Goal: Task Accomplishment & Management: Manage account settings

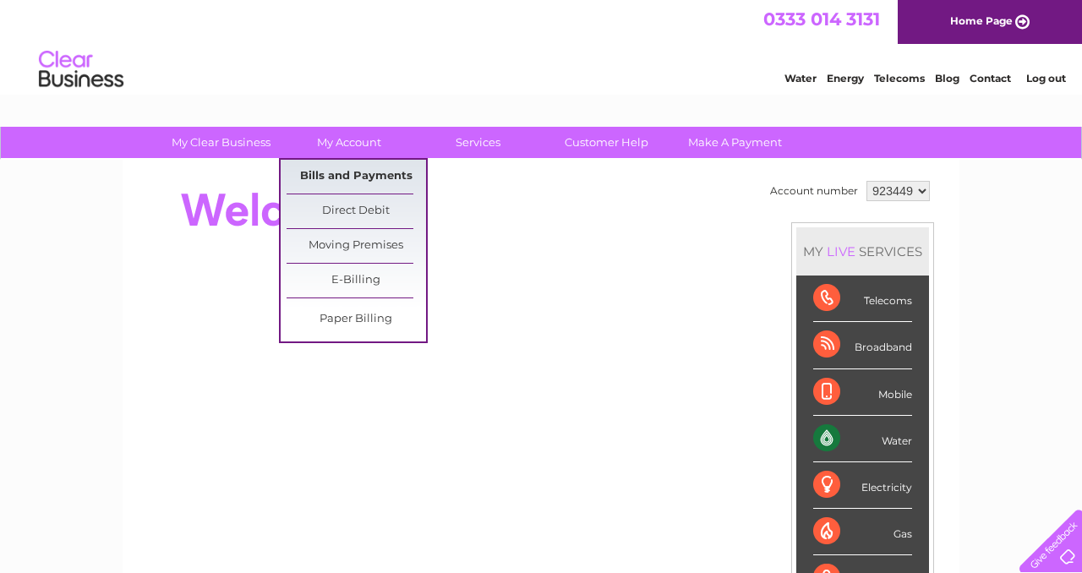
click at [342, 175] on link "Bills and Payments" at bounding box center [357, 177] width 140 height 34
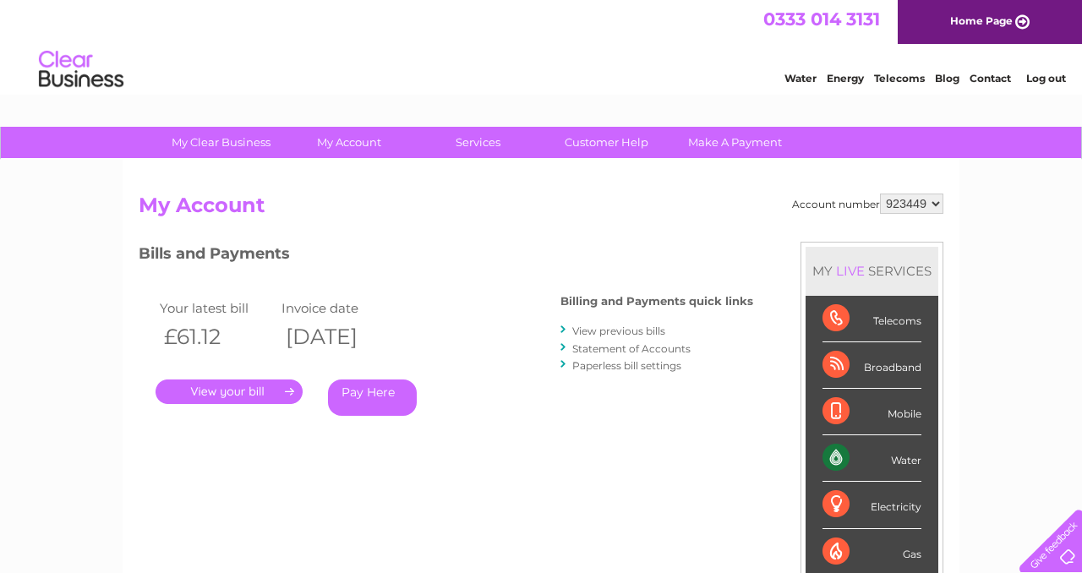
scroll to position [32, 0]
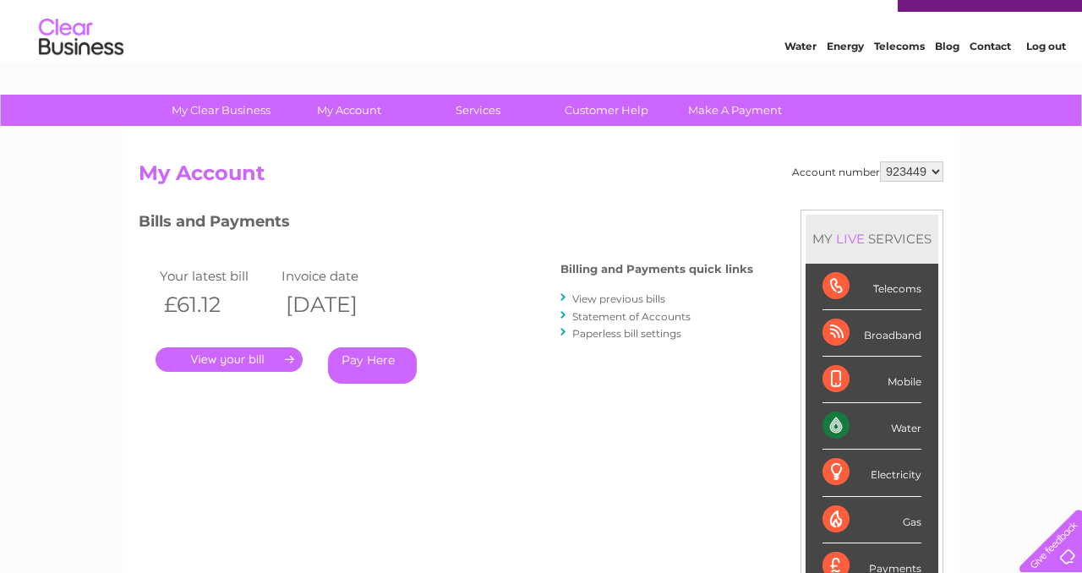
click at [253, 358] on link "." at bounding box center [229, 360] width 147 height 25
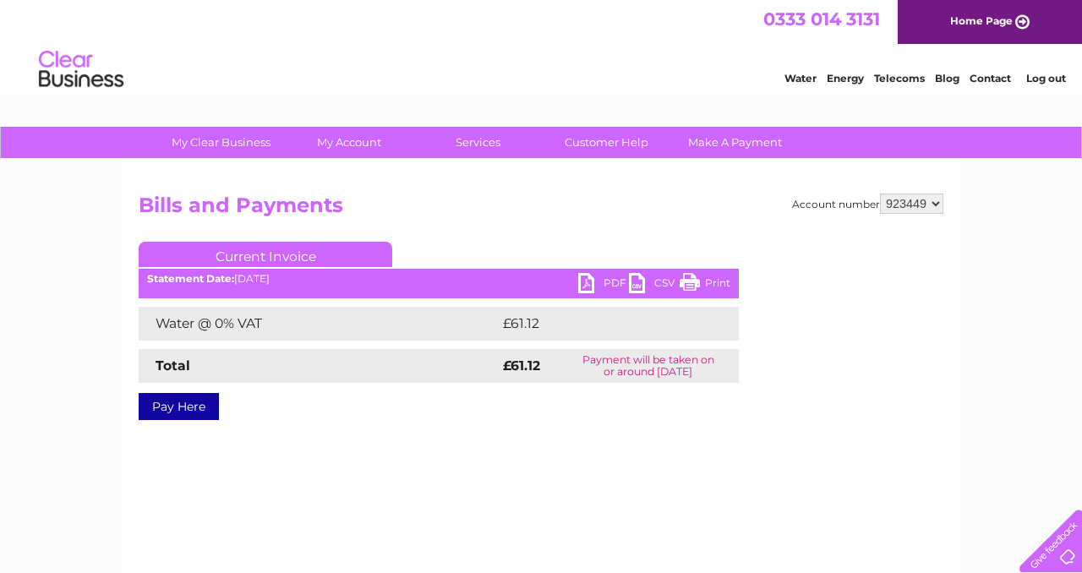
click at [590, 282] on link "PDF" at bounding box center [603, 285] width 51 height 25
